Goal: Task Accomplishment & Management: Use online tool/utility

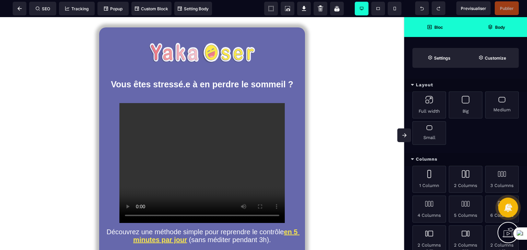
click at [495, 28] on strong "Body" at bounding box center [500, 27] width 10 height 5
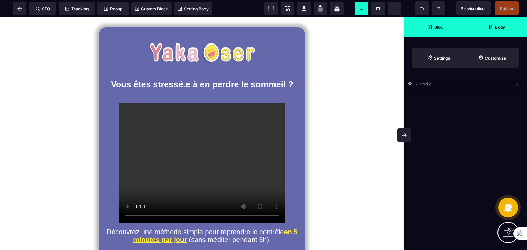
click at [437, 25] on strong "Bloc" at bounding box center [438, 27] width 9 height 5
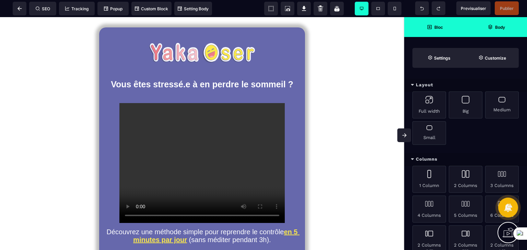
click at [15, 89] on div "Delete Pour recevoir votre audio, merci de renseigner vos informations (Nous ne…" at bounding box center [202, 252] width 404 height 470
click at [21, 7] on icon at bounding box center [19, 9] width 4 height 4
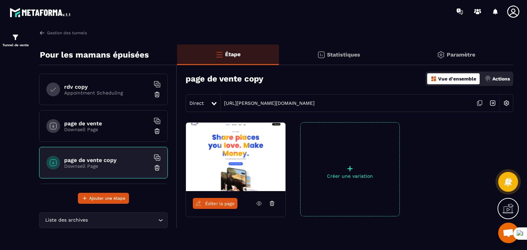
click at [112, 128] on p "Downsell Page" at bounding box center [107, 129] width 86 height 5
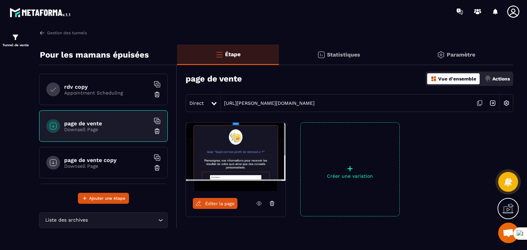
click at [227, 202] on span "Éditer la page" at bounding box center [220, 203] width 30 height 5
